Goal: Communication & Community: Answer question/provide support

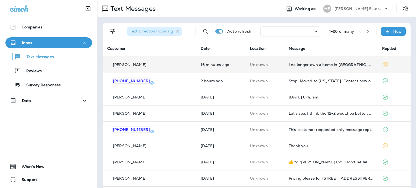
click at [164, 59] on td "[PERSON_NAME]" at bounding box center [150, 65] width 94 height 16
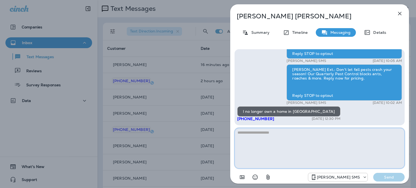
click at [389, 140] on textarea at bounding box center [320, 148] width 170 height 41
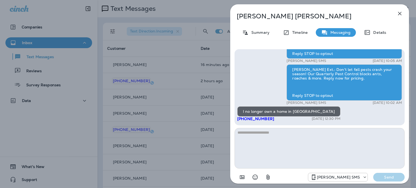
click at [400, 12] on icon "button" at bounding box center [400, 13] width 7 height 7
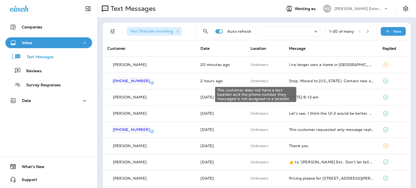
click at [251, 81] on p "Unknown" at bounding box center [266, 81] width 30 height 4
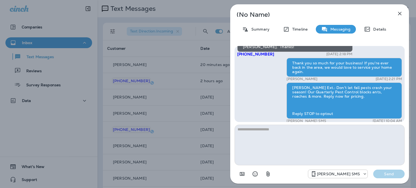
scroll to position [-81, 0]
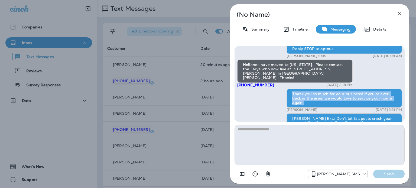
drag, startPoint x: 393, startPoint y: 102, endPoint x: 293, endPoint y: 99, distance: 100.1
click at [293, 99] on div "Thank you so much for your business! If you're ever back in the area, we would …" at bounding box center [345, 98] width 116 height 19
copy div "Thank you so much for your business! If you're ever back in the area, we would …"
click at [389, 145] on textarea at bounding box center [320, 145] width 170 height 41
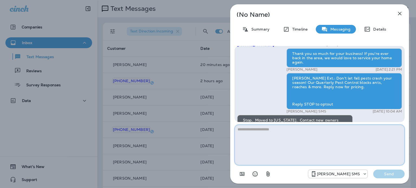
scroll to position [0, 0]
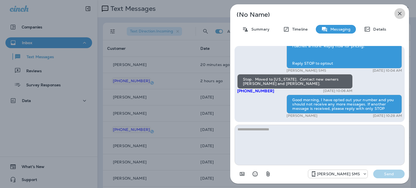
click at [400, 17] on icon "button" at bounding box center [400, 13] width 7 height 7
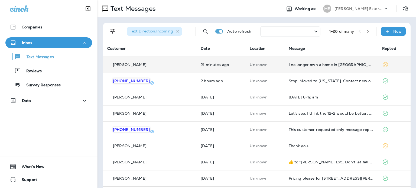
click at [168, 62] on div "[PERSON_NAME]" at bounding box center [149, 65] width 85 height 6
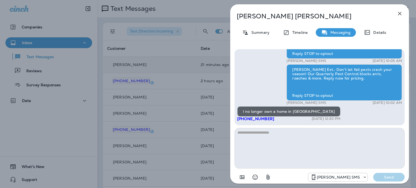
click at [322, 149] on textarea at bounding box center [320, 148] width 170 height 41
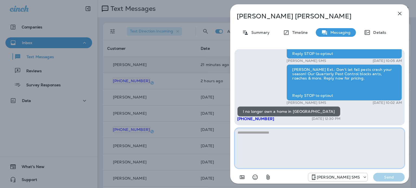
click at [395, 139] on textarea at bounding box center [320, 148] width 170 height 41
paste textarea "**********"
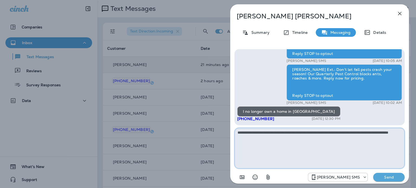
click at [284, 135] on textarea "**********" at bounding box center [320, 148] width 170 height 41
click at [302, 139] on textarea "**********" at bounding box center [320, 148] width 170 height 41
type textarea "**********"
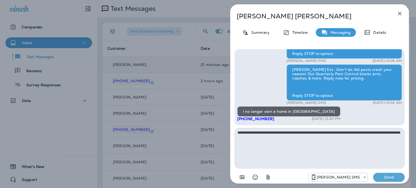
click at [392, 178] on p "Send" at bounding box center [389, 177] width 23 height 5
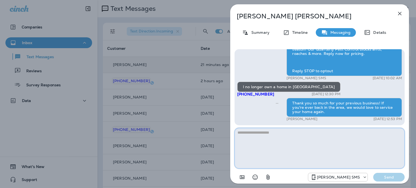
click at [383, 150] on textarea at bounding box center [320, 148] width 170 height 41
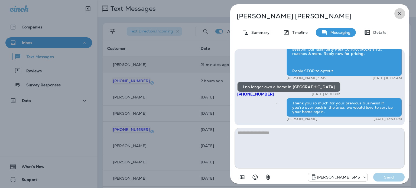
click at [399, 14] on icon "button" at bounding box center [400, 13] width 7 height 7
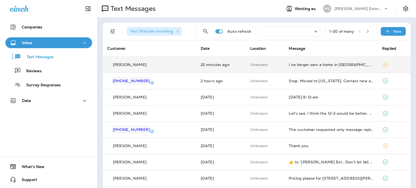
click at [226, 69] on td "22 minutes ago" at bounding box center [222, 65] width 50 height 16
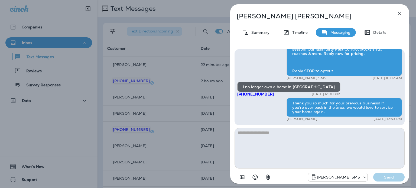
click at [399, 10] on icon "button" at bounding box center [400, 13] width 7 height 7
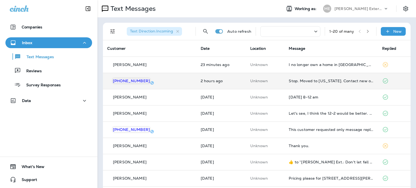
click at [216, 84] on td "2 hours ago" at bounding box center [222, 81] width 50 height 16
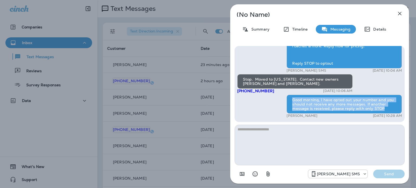
drag, startPoint x: 392, startPoint y: 107, endPoint x: 287, endPoint y: 100, distance: 104.6
click at [287, 100] on div "Good morning, I have opted out your number and you should not receive any more …" at bounding box center [345, 104] width 116 height 19
copy div "Good morning, I have opted out your number and you should not receive any more …"
click at [400, 12] on icon "button" at bounding box center [400, 13] width 7 height 7
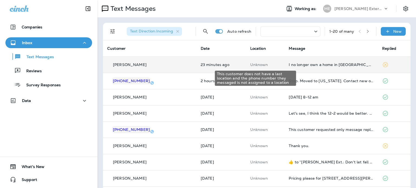
click at [251, 63] on p "Unknown" at bounding box center [266, 65] width 30 height 4
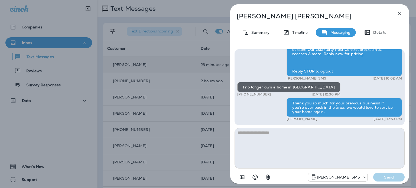
click at [401, 14] on icon "button" at bounding box center [400, 13] width 7 height 7
